Goal: Task Accomplishment & Management: Manage account settings

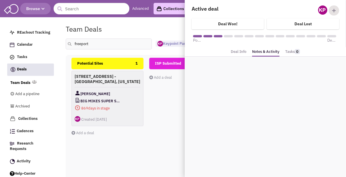
select select "1896"
select select
click at [172, 29] on div "Team Deals Pipeline Owner: Keypoint Partners" at bounding box center [202, 28] width 281 height 13
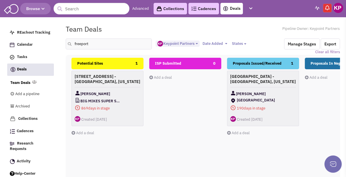
click at [336, 9] on img at bounding box center [338, 8] width 10 height 10
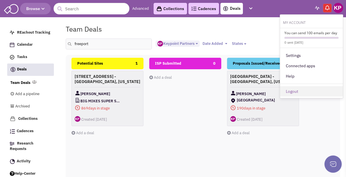
click at [307, 89] on link "Logout" at bounding box center [311, 91] width 63 height 10
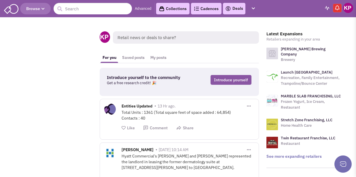
click at [233, 7] on link "Deals" at bounding box center [234, 8] width 18 height 7
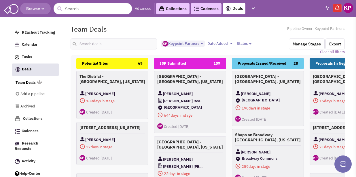
select select "1896"
select select
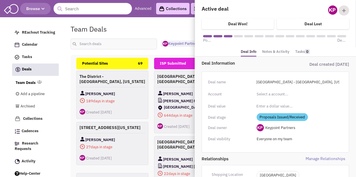
click at [277, 116] on span "Proposals Issued/Received" at bounding box center [281, 117] width 51 height 8
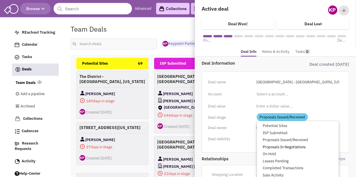
click at [283, 147] on link "Proposals In Negotiations" at bounding box center [298, 147] width 82 height 7
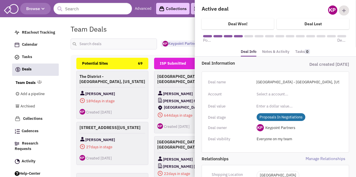
click at [271, 50] on link "Notes & Activity" at bounding box center [275, 52] width 27 height 8
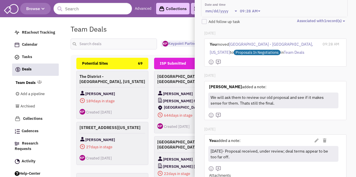
scroll to position [29, 0]
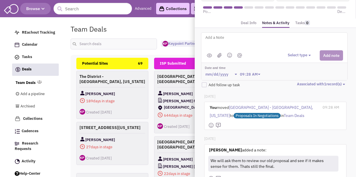
click at [220, 38] on textarea at bounding box center [276, 42] width 142 height 16
type textarea "[DATE]- Proposal received; under review."
click at [290, 53] on button "Select type" at bounding box center [300, 55] width 25 height 5
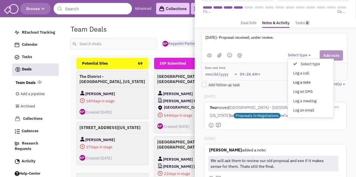
click at [303, 80] on div "Log a note" at bounding box center [296, 82] width 14 height 5
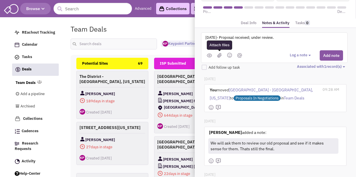
click at [220, 55] on img at bounding box center [219, 55] width 5 height 5
